Goal: Task Accomplishment & Management: Manage account settings

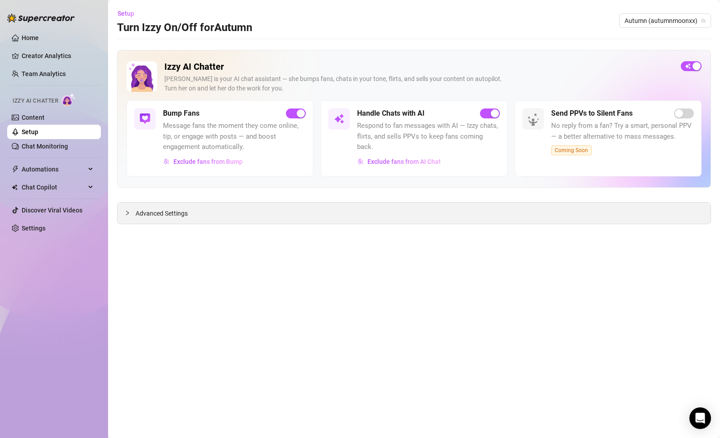
click at [178, 216] on span "Advanced Settings" at bounding box center [162, 214] width 52 height 10
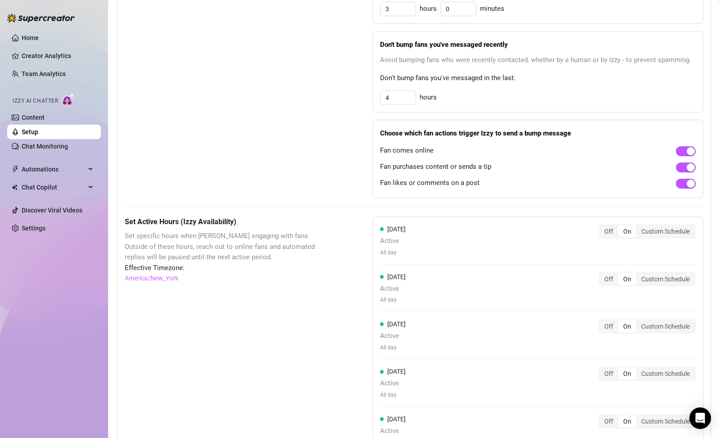
scroll to position [507, 0]
click at [687, 148] on div "button" at bounding box center [691, 152] width 8 height 8
click at [687, 181] on div "button" at bounding box center [691, 185] width 8 height 8
click at [682, 180] on span "button" at bounding box center [686, 185] width 20 height 10
click at [347, 205] on div "These settings control all of [PERSON_NAME]'s features — including Bump Fans, H…" at bounding box center [414, 173] width 579 height 898
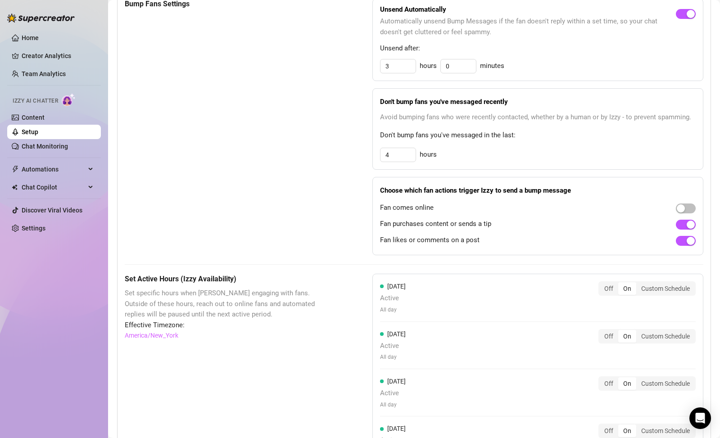
scroll to position [0, 0]
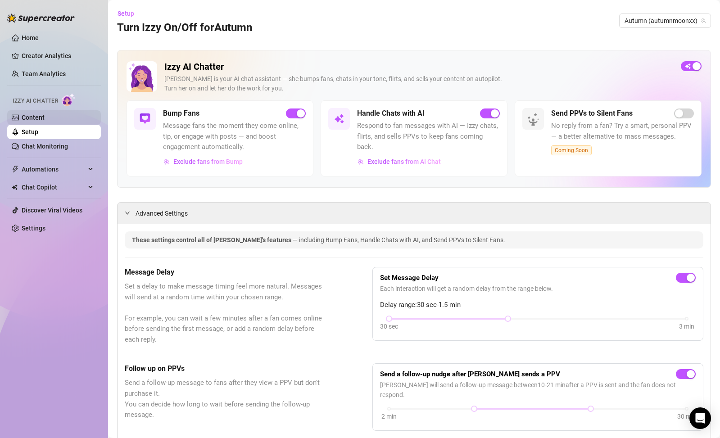
click at [45, 118] on link "Content" at bounding box center [33, 117] width 23 height 7
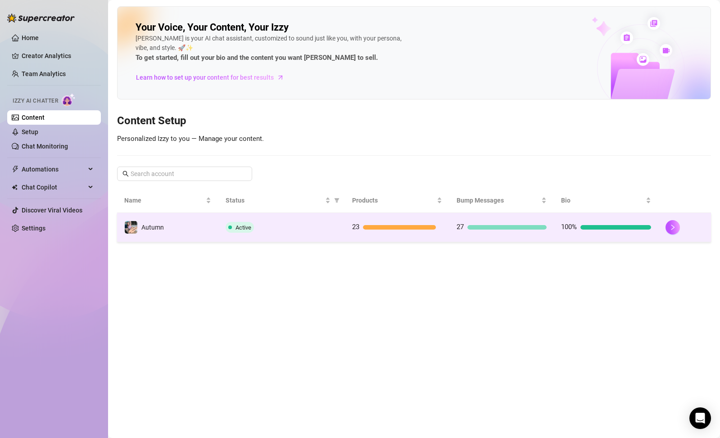
click at [665, 226] on td at bounding box center [684, 227] width 53 height 29
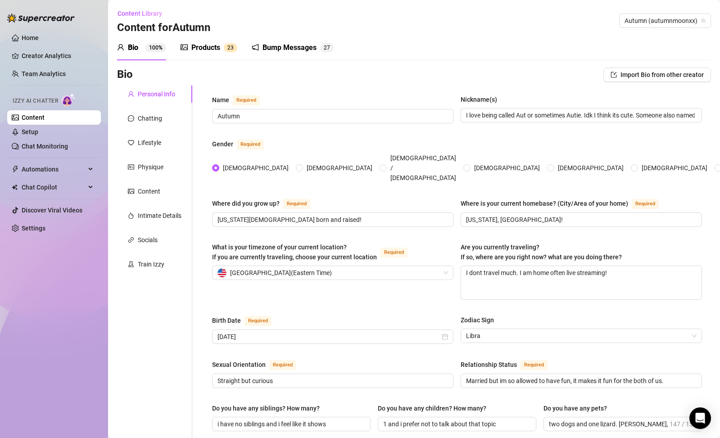
click at [283, 51] on div "Bump Messages" at bounding box center [290, 47] width 54 height 11
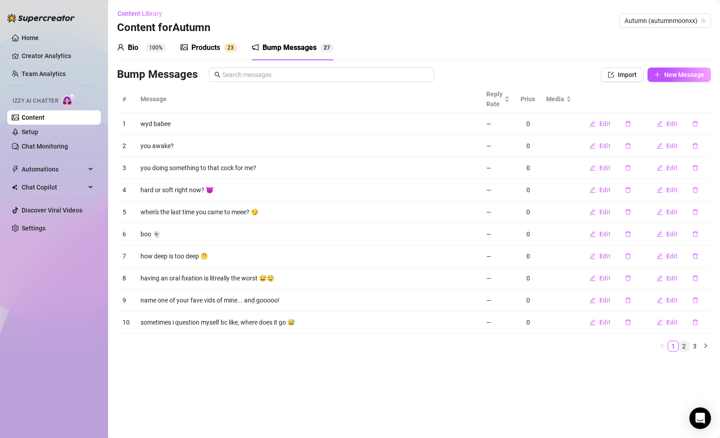
click at [683, 346] on link "2" at bounding box center [684, 346] width 10 height 10
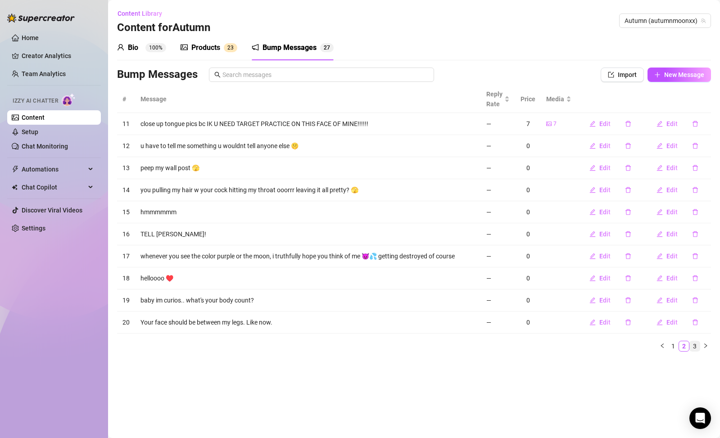
click at [698, 347] on link "3" at bounding box center [695, 346] width 10 height 10
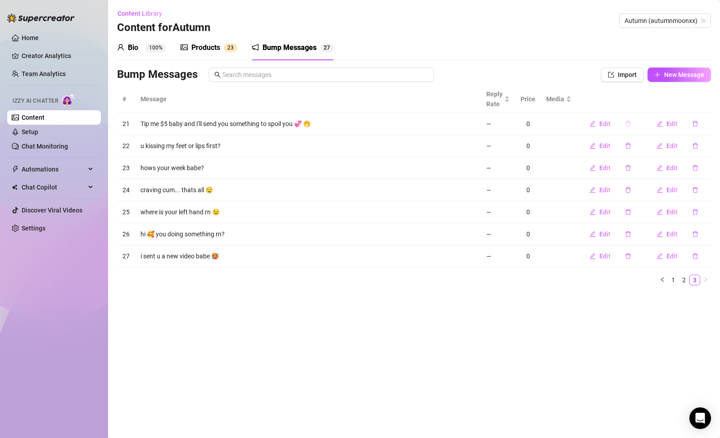
click at [625, 126] on icon "delete" at bounding box center [628, 124] width 6 height 6
click at [653, 100] on span "Yes" at bounding box center [654, 100] width 11 height 7
